Goal: Information Seeking & Learning: Learn about a topic

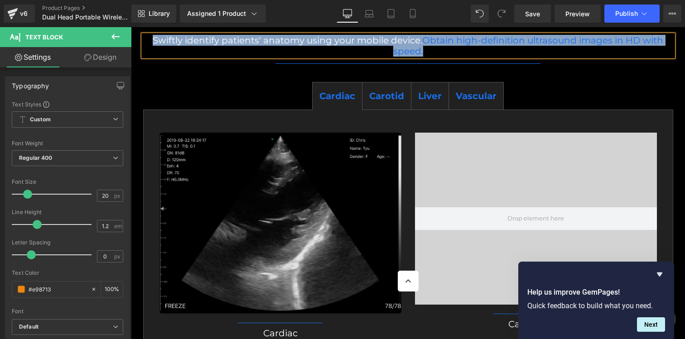
scroll to position [3497, 0]
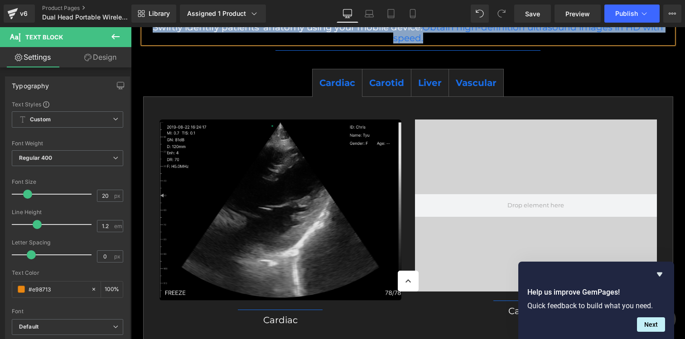
click at [347, 151] on img at bounding box center [281, 211] width 242 height 182
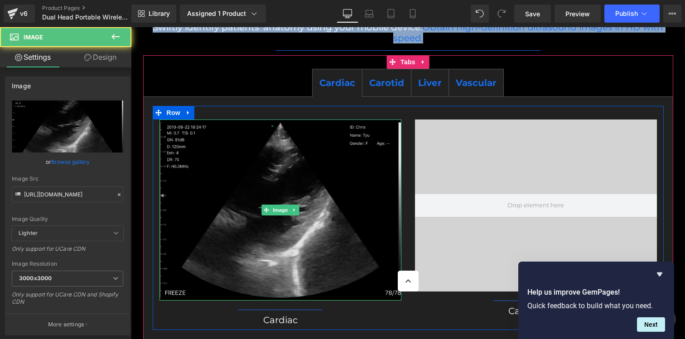
click at [389, 137] on img at bounding box center [281, 211] width 242 height 182
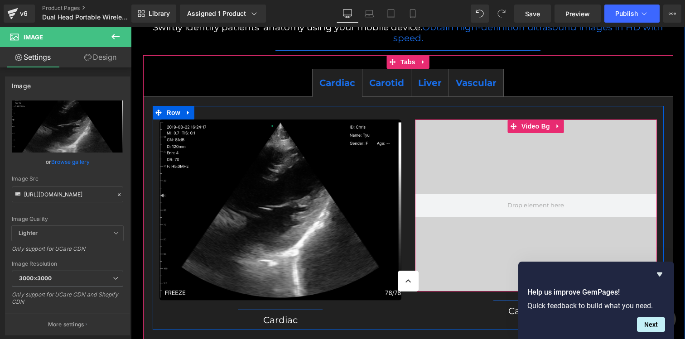
click at [487, 154] on div at bounding box center [536, 206] width 242 height 172
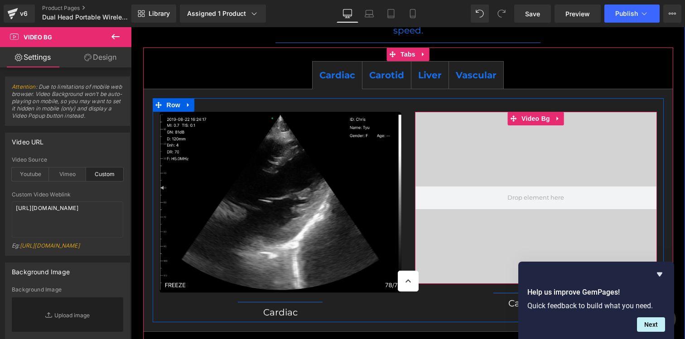
scroll to position [3511, 0]
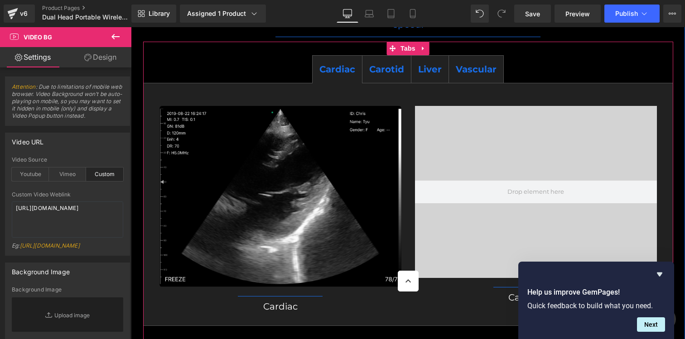
click at [356, 63] on span "Cardiac Text Block" at bounding box center [337, 69] width 49 height 27
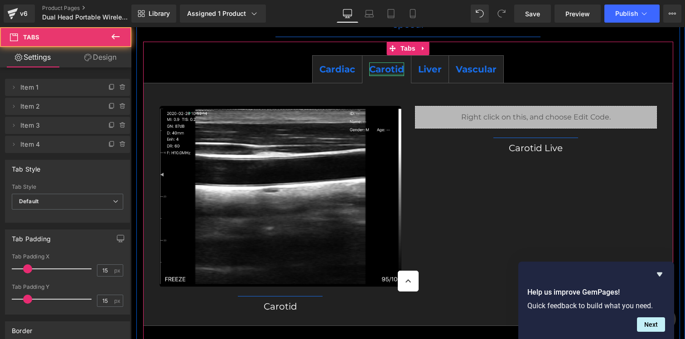
click at [373, 63] on div "Carotid Text Block" at bounding box center [386, 70] width 35 height 14
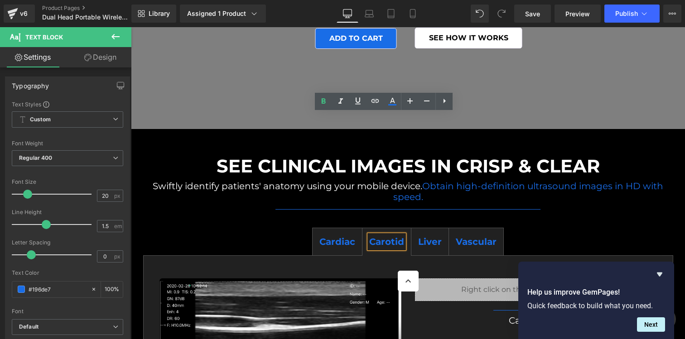
scroll to position [3333, 0]
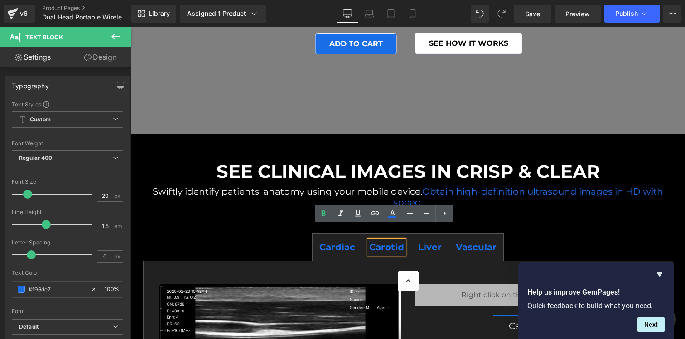
click at [436, 241] on div "Liver Text Block" at bounding box center [430, 248] width 24 height 14
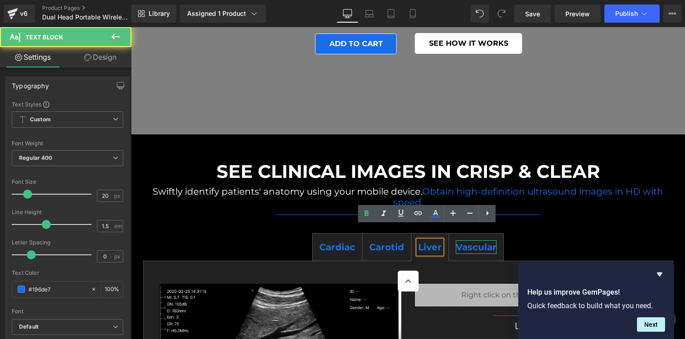
click at [471, 242] on span "Vascular" at bounding box center [476, 247] width 41 height 11
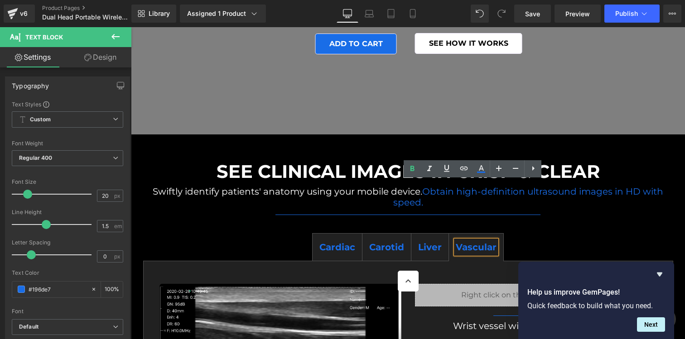
scroll to position [3406, 0]
